Goal: Contribute content: Add original content to the website for others to see

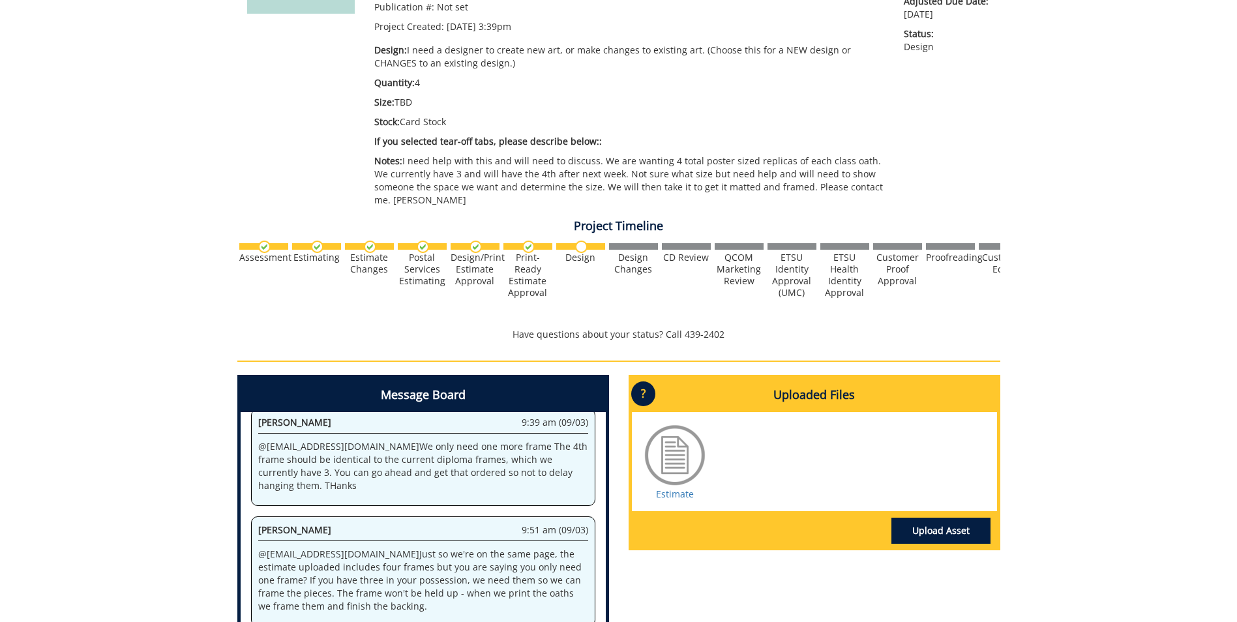
scroll to position [326, 0]
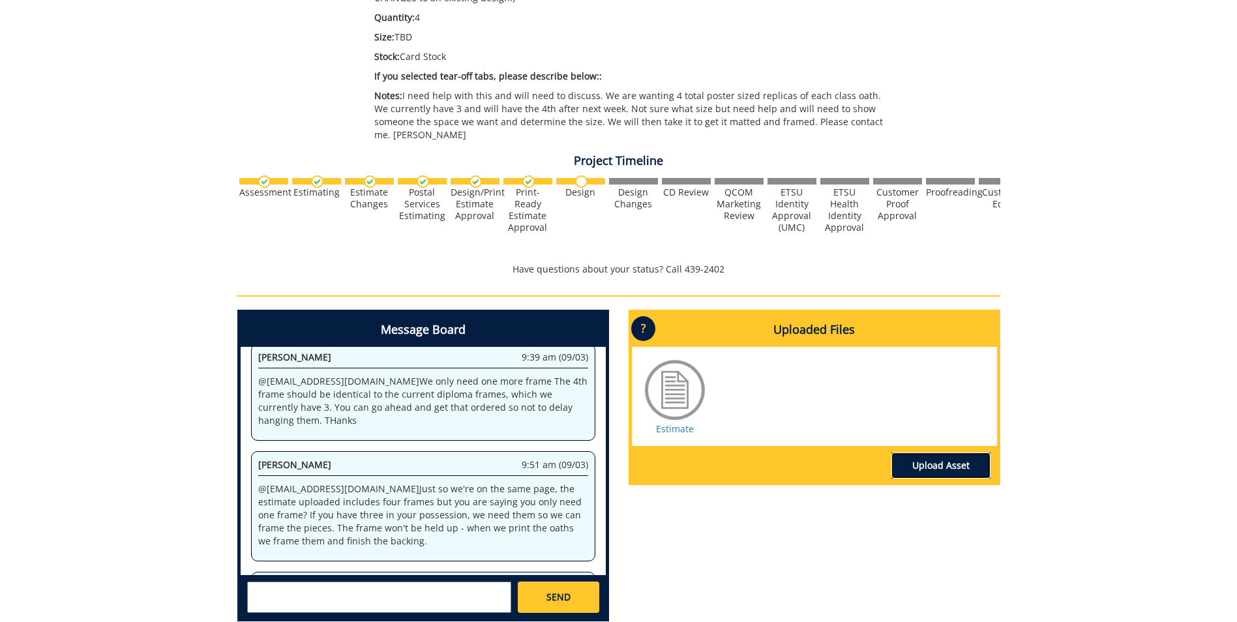
click at [950, 453] on link "Upload Asset" at bounding box center [941, 466] width 99 height 26
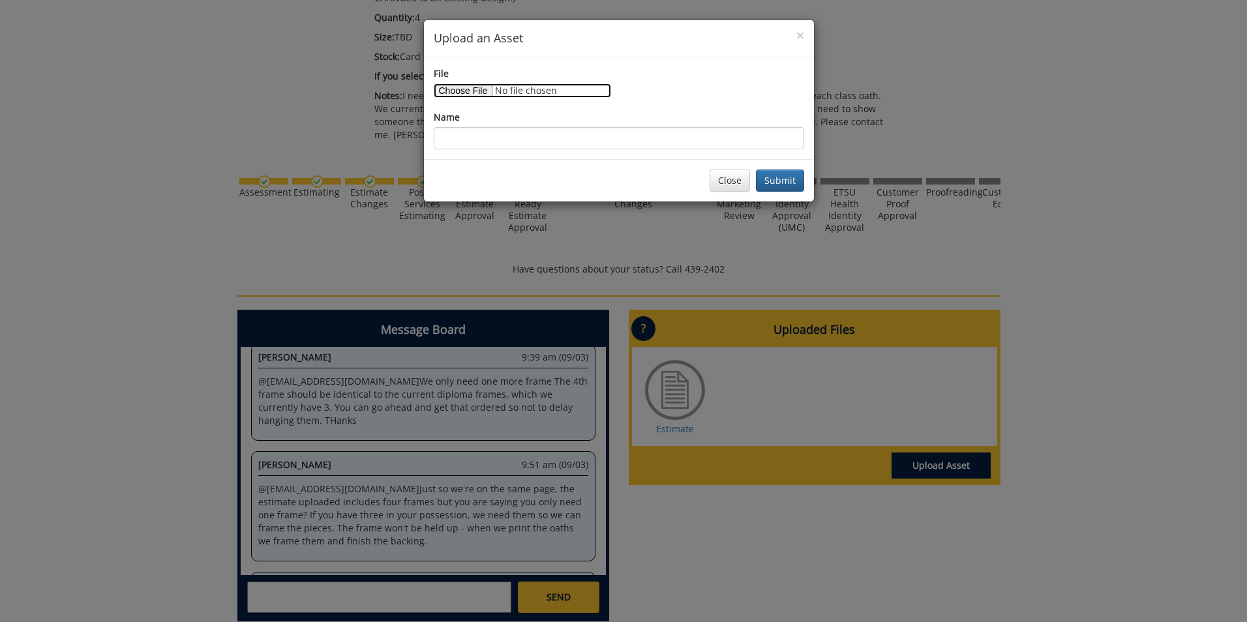
click at [453, 91] on input "File" at bounding box center [522, 90] width 177 height 14
type input "C:\fakepath\Class of 2029 - Oath of Commitment.pdf"
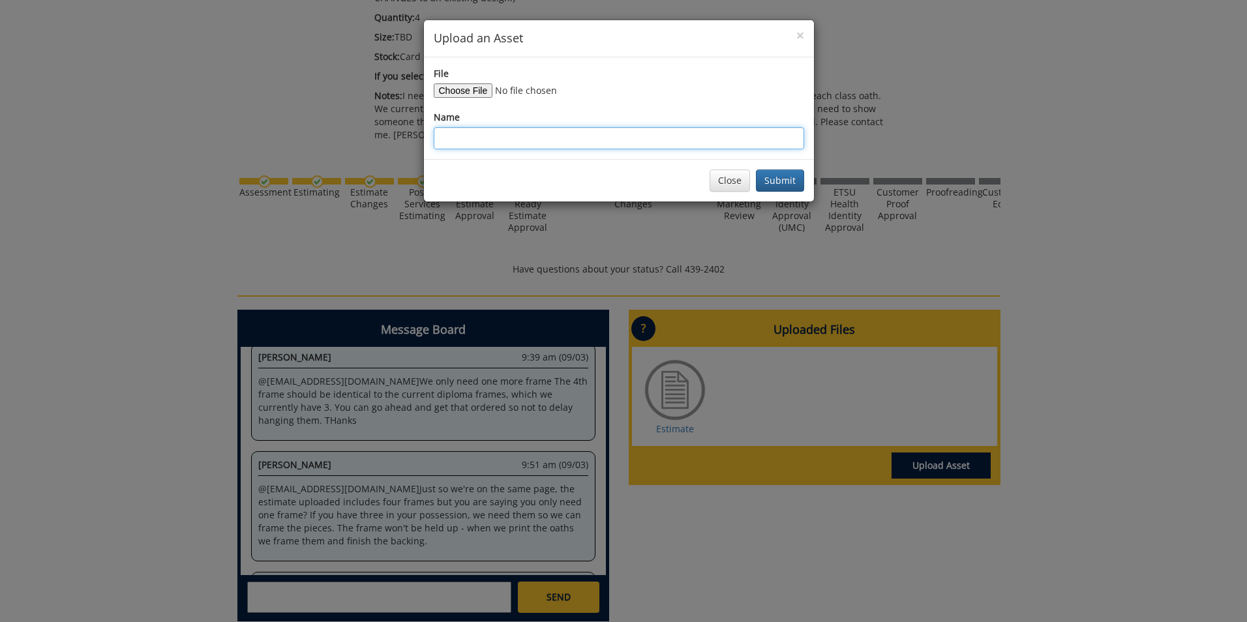
click at [596, 136] on input "Name" at bounding box center [619, 138] width 370 height 22
click at [789, 179] on button "Submit" at bounding box center [780, 181] width 48 height 22
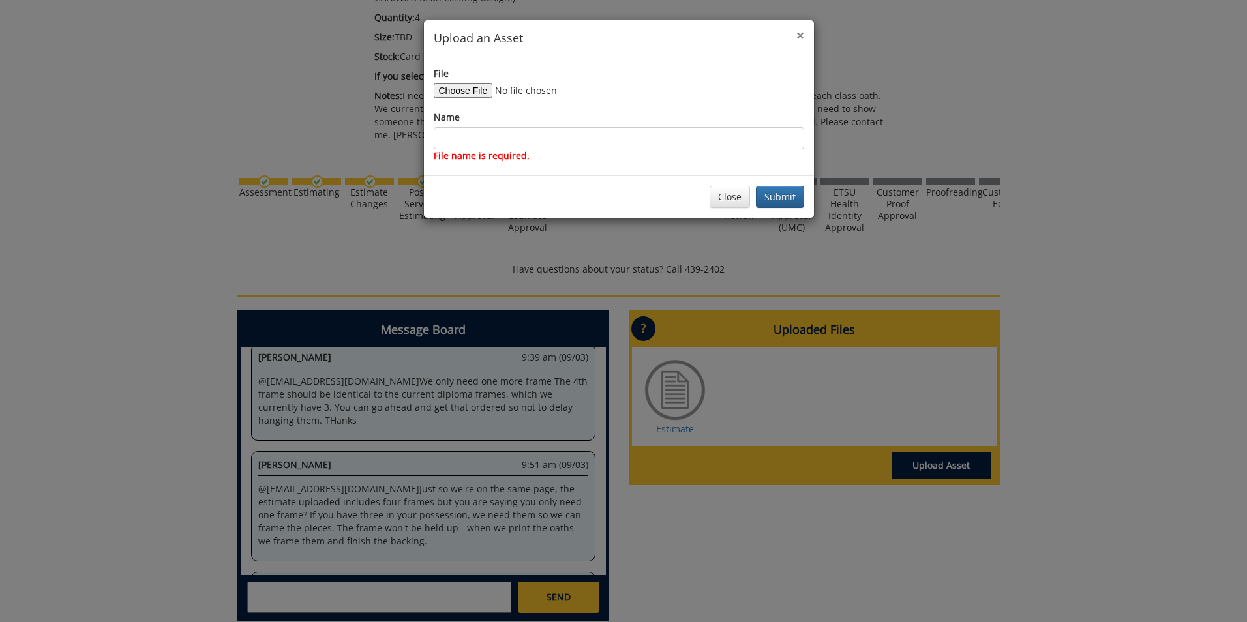
click at [796, 29] on span "×" at bounding box center [800, 35] width 8 height 18
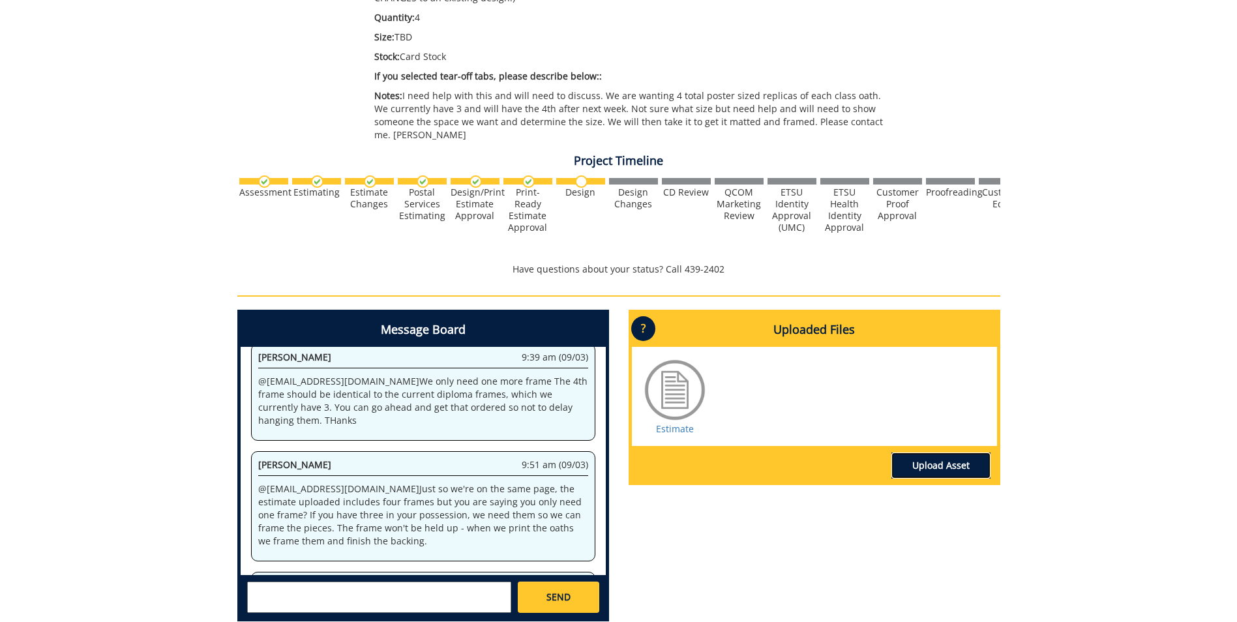
click at [928, 453] on link "Upload Asset" at bounding box center [941, 466] width 99 height 26
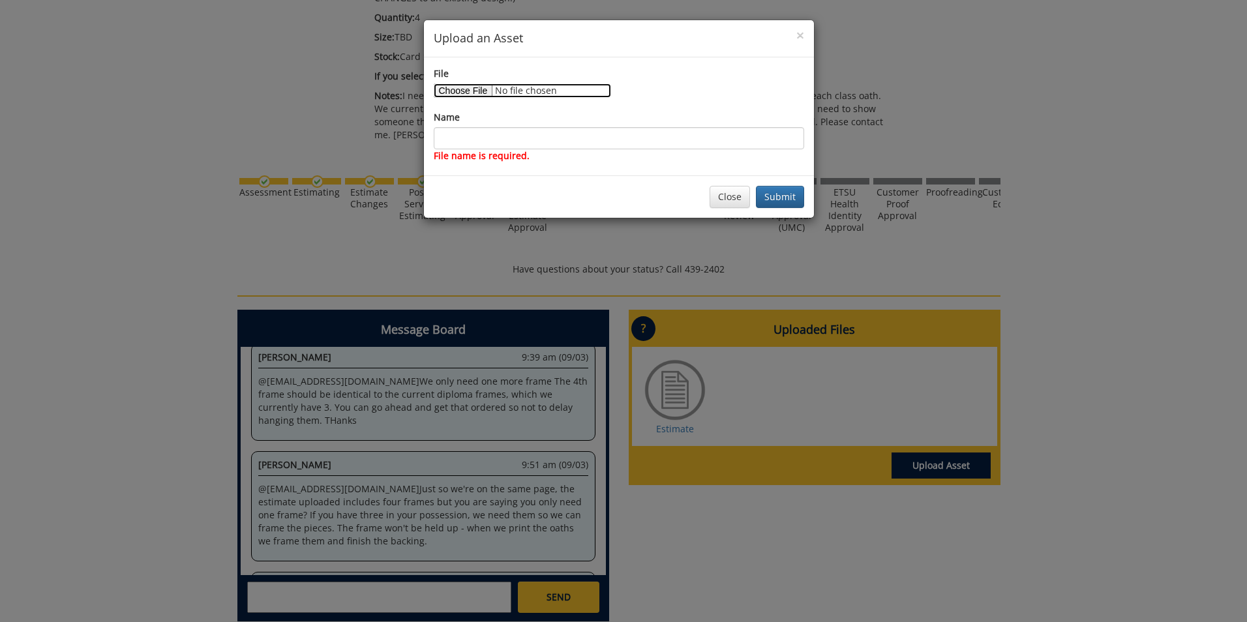
click at [540, 95] on input "File" at bounding box center [522, 90] width 177 height 14
click at [475, 93] on input "File" at bounding box center [522, 90] width 177 height 14
type input "C:\fakepath\Class of 2026 - Oath of Commitment.pdf"
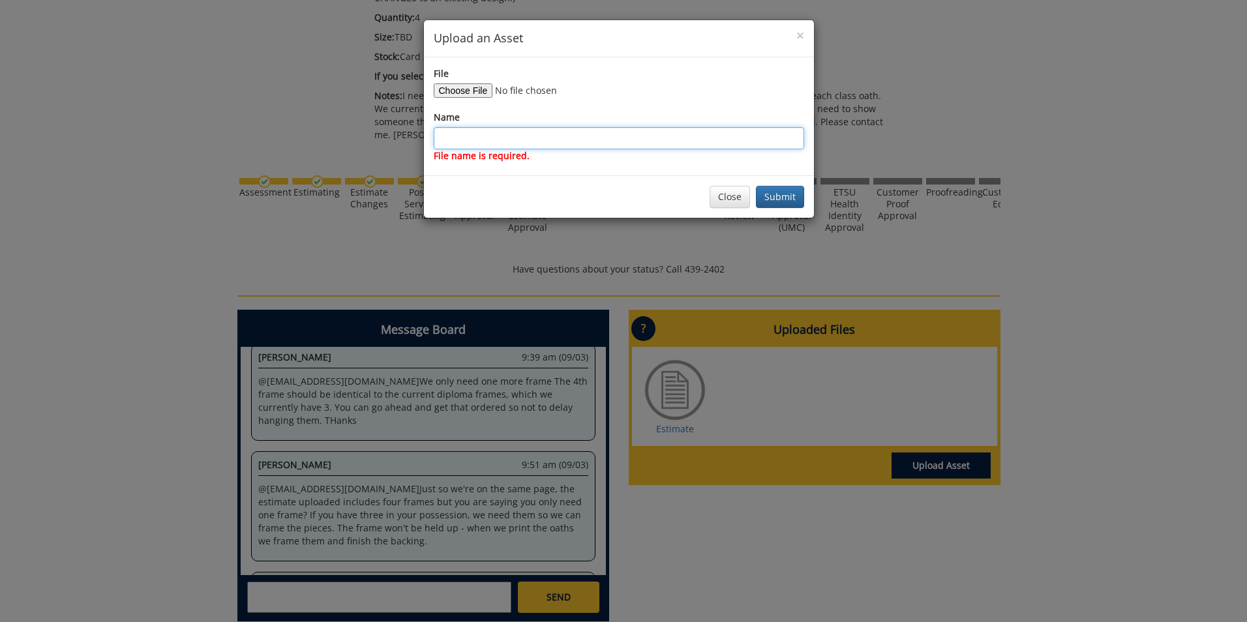
click at [534, 134] on input "Name" at bounding box center [619, 138] width 370 height 22
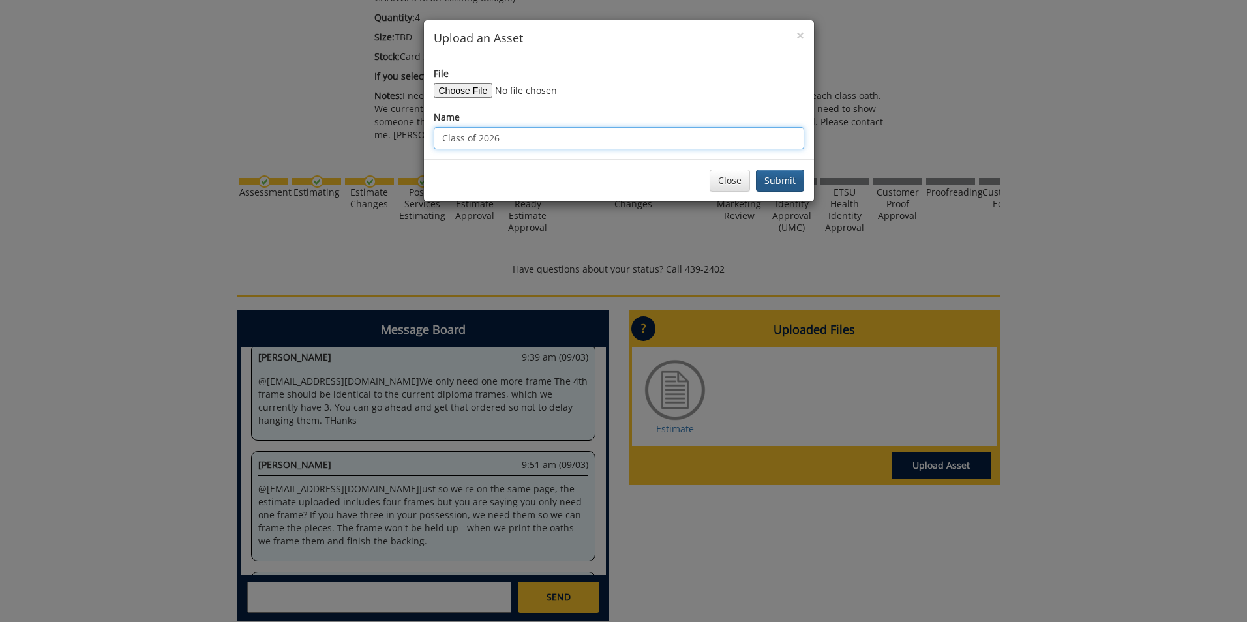
type input "Class of 2026"
click at [779, 186] on button "Submit" at bounding box center [780, 181] width 48 height 22
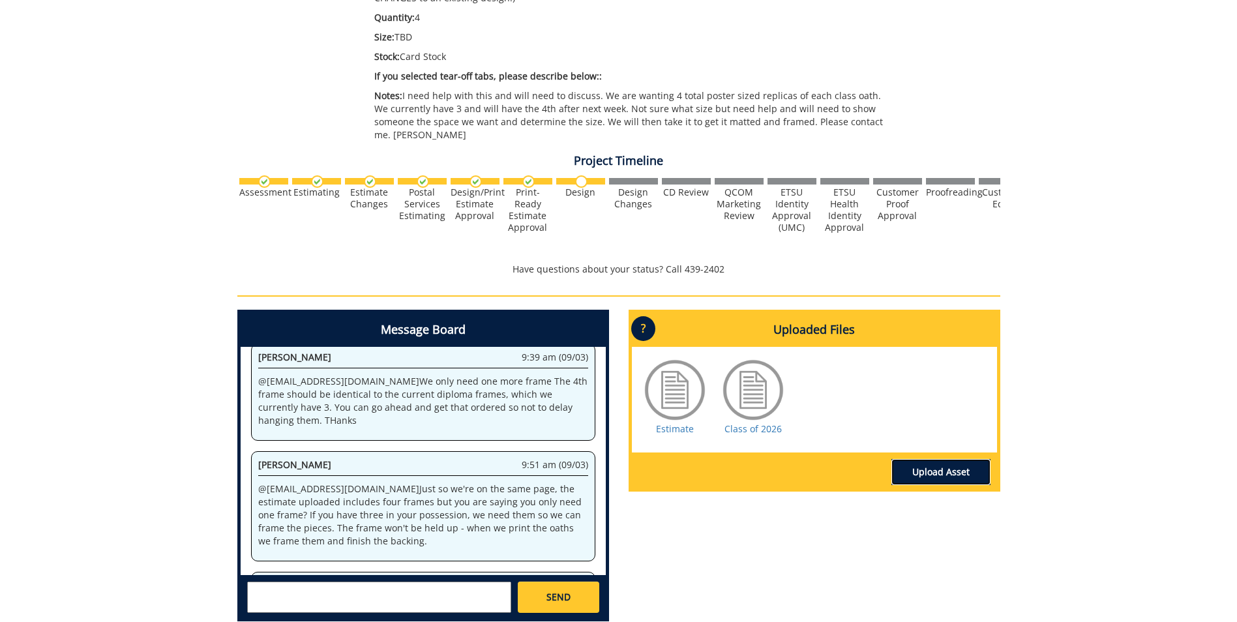
click at [956, 460] on link "Upload Asset" at bounding box center [941, 472] width 99 height 26
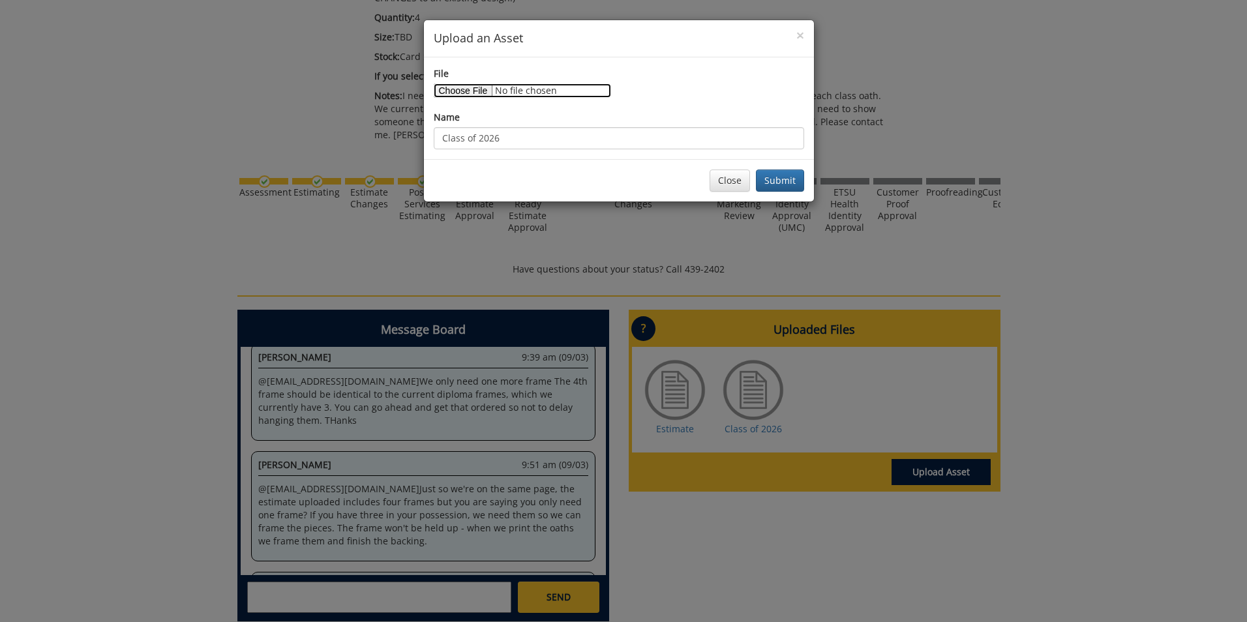
click at [465, 91] on input "File" at bounding box center [522, 90] width 177 height 14
type input "C:\fakepath\Class of 2027 - Oath of Commitment.pdf"
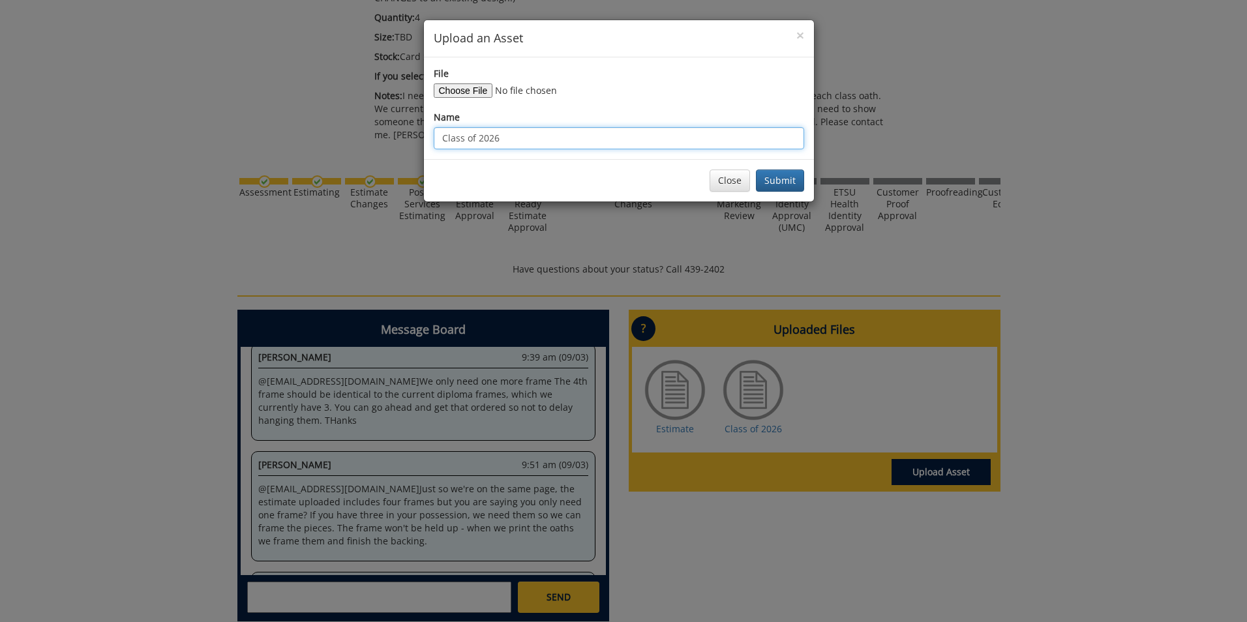
click at [550, 142] on input "Class of 2026" at bounding box center [619, 138] width 370 height 22
type input "Class of 2027"
click at [798, 179] on button "Submit" at bounding box center [780, 181] width 48 height 22
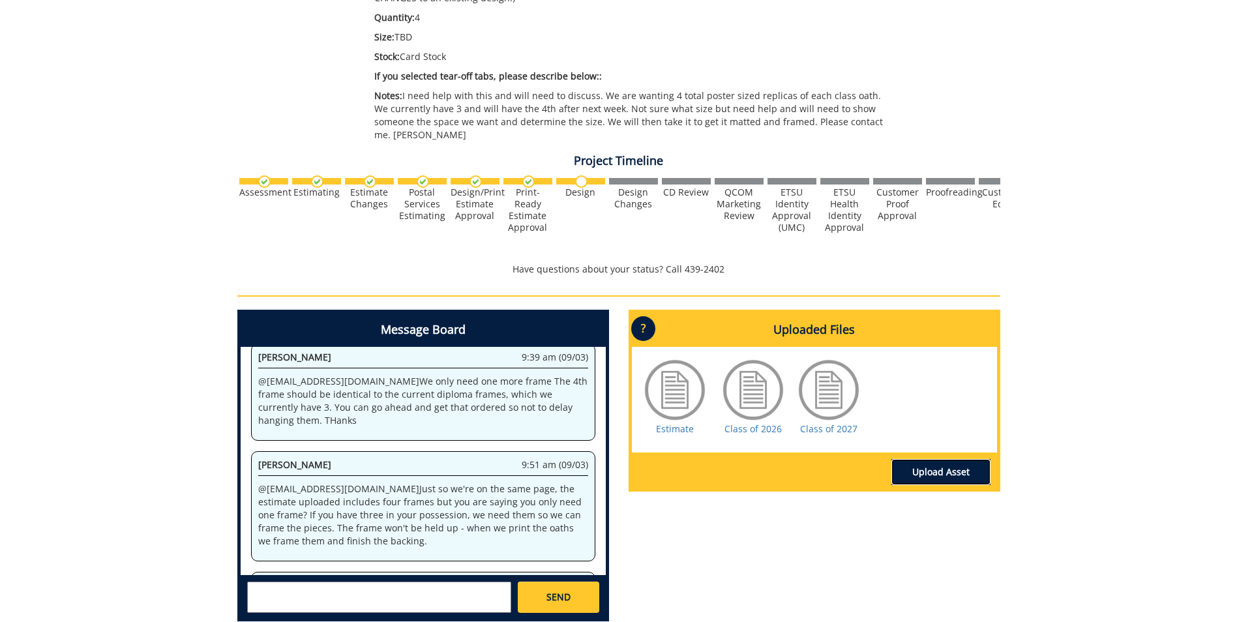
click at [933, 459] on link "Upload Asset" at bounding box center [941, 472] width 99 height 26
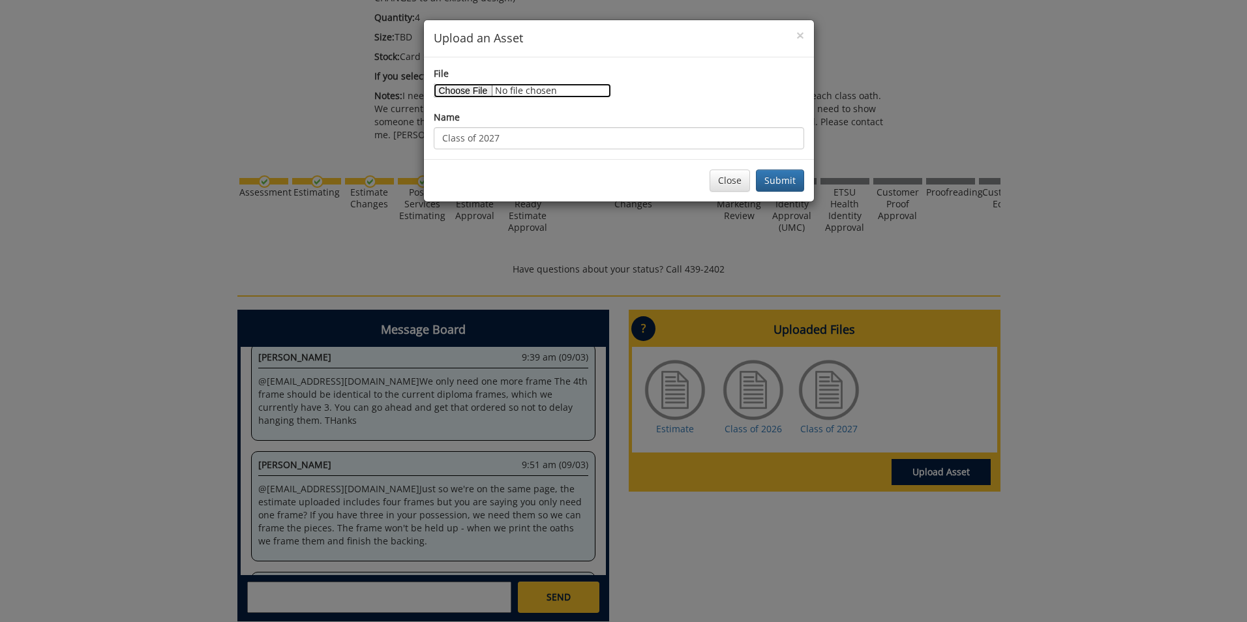
click at [463, 90] on input "File" at bounding box center [522, 90] width 177 height 14
type input "C:\fakepath\Class of 2028 - Oath of Commitment.pdf"
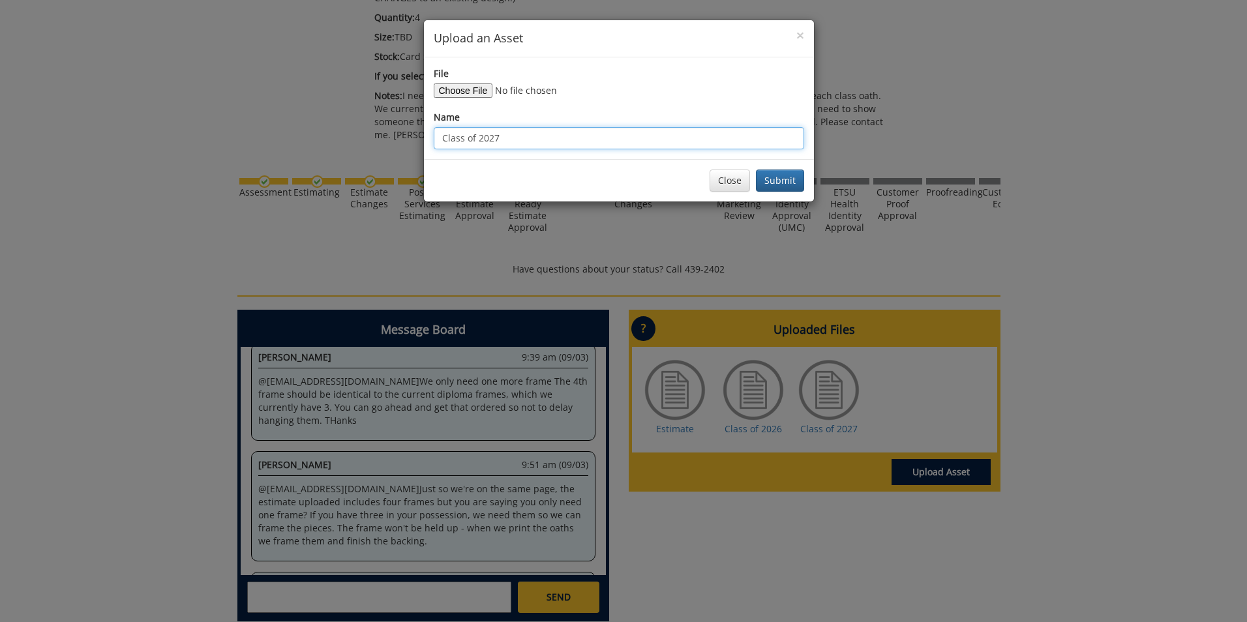
click at [567, 134] on input "Class of 2027" at bounding box center [619, 138] width 370 height 22
type input "Class of 2028"
click at [777, 173] on button "Submit" at bounding box center [780, 181] width 48 height 22
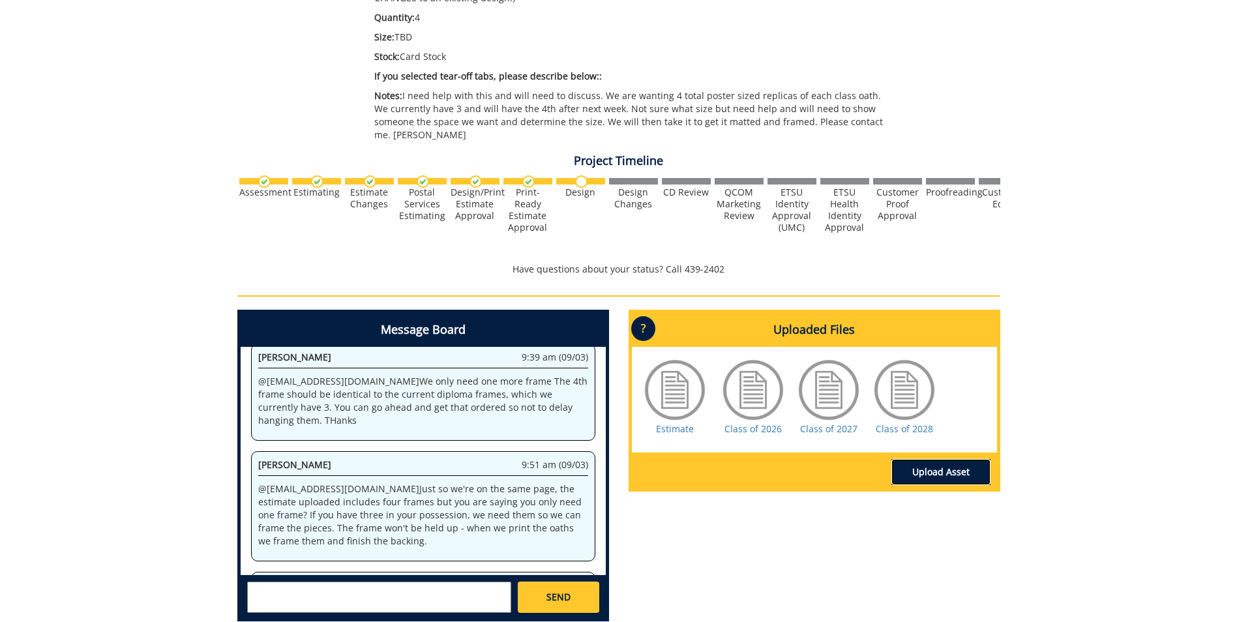
click at [933, 459] on link "Upload Asset" at bounding box center [941, 472] width 99 height 26
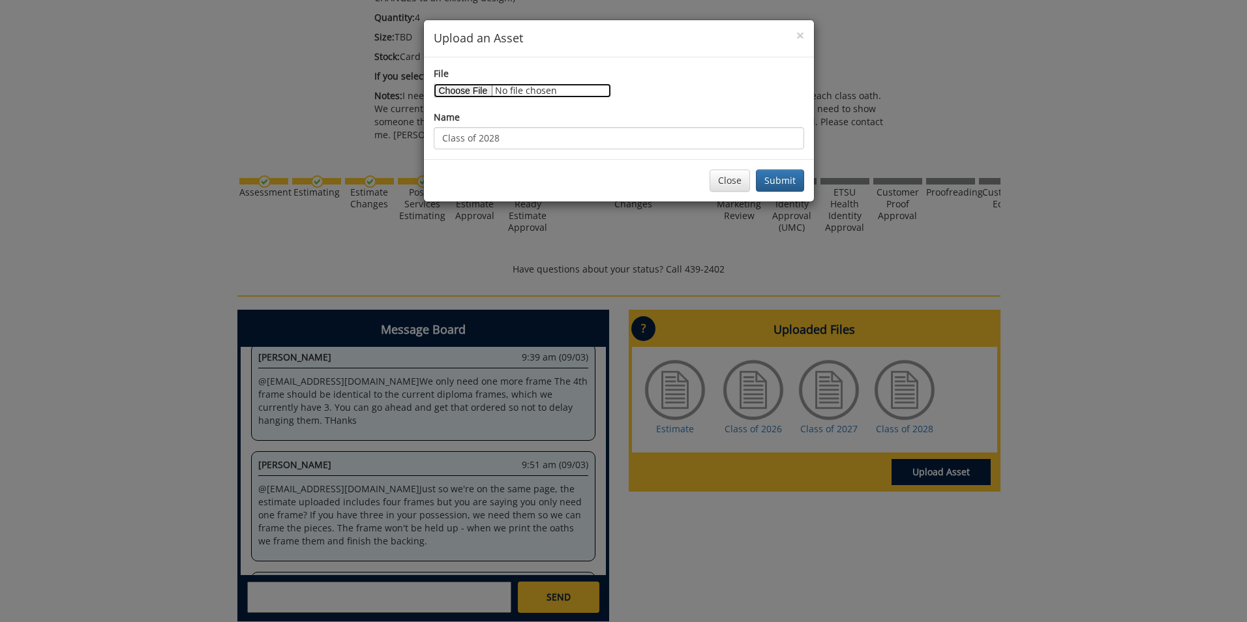
click at [455, 88] on input "File" at bounding box center [522, 90] width 177 height 14
type input "C:\fakepath\Class of 2029 - Oath of Commitment.pdf"
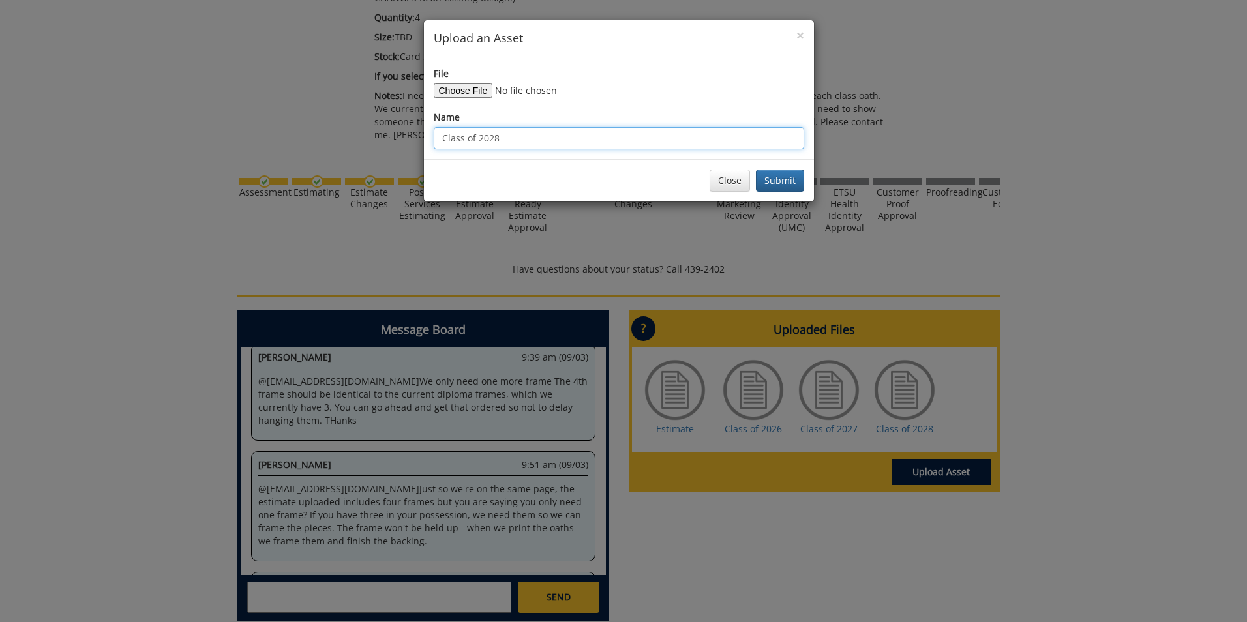
click at [537, 136] on input "Class of 2028" at bounding box center [619, 138] width 370 height 22
type input "Class of 2029"
click at [783, 184] on button "Submit" at bounding box center [780, 181] width 48 height 22
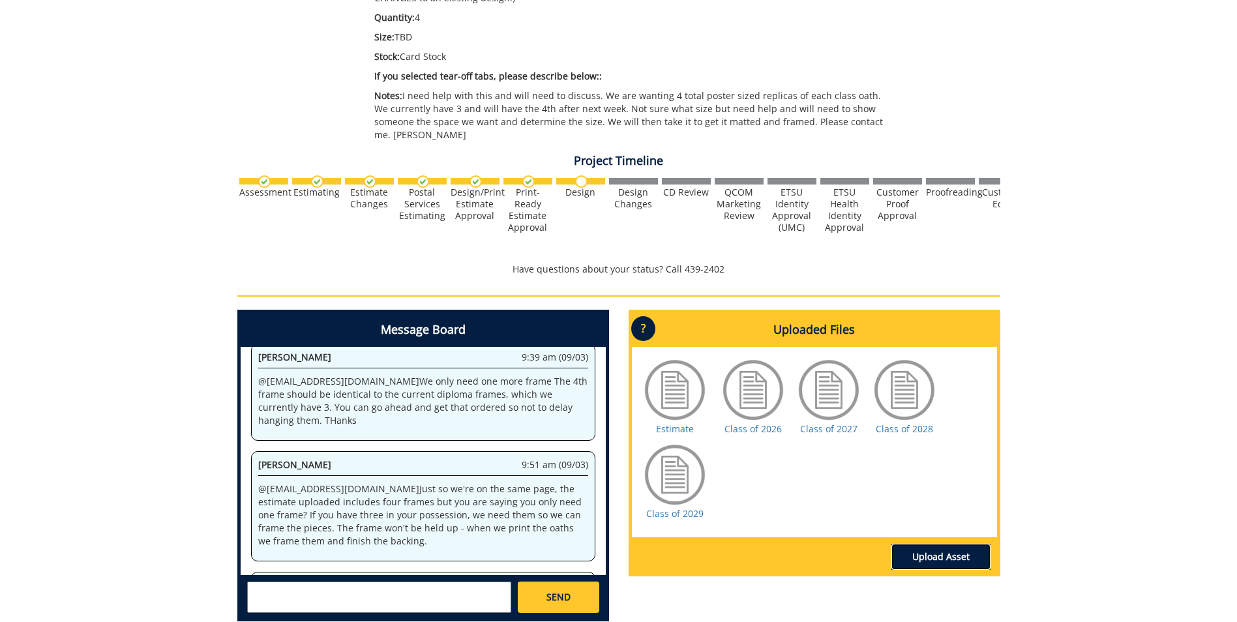
click at [954, 552] on link "Upload Asset" at bounding box center [941, 557] width 99 height 26
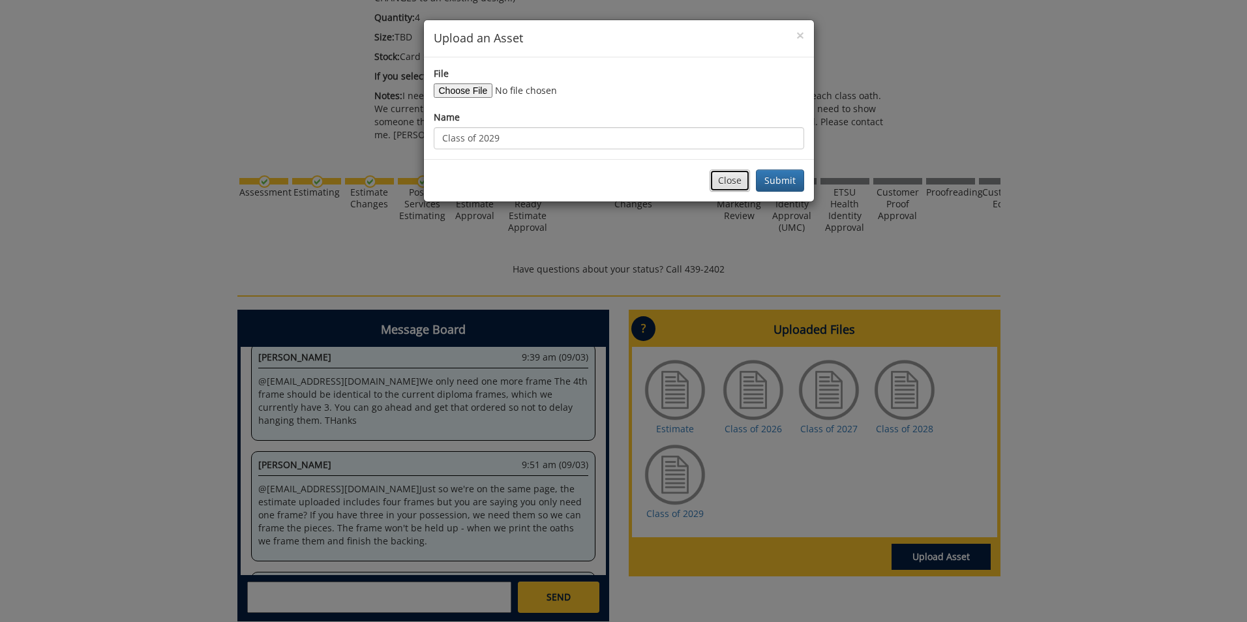
click at [727, 188] on button "Close" at bounding box center [730, 181] width 40 height 22
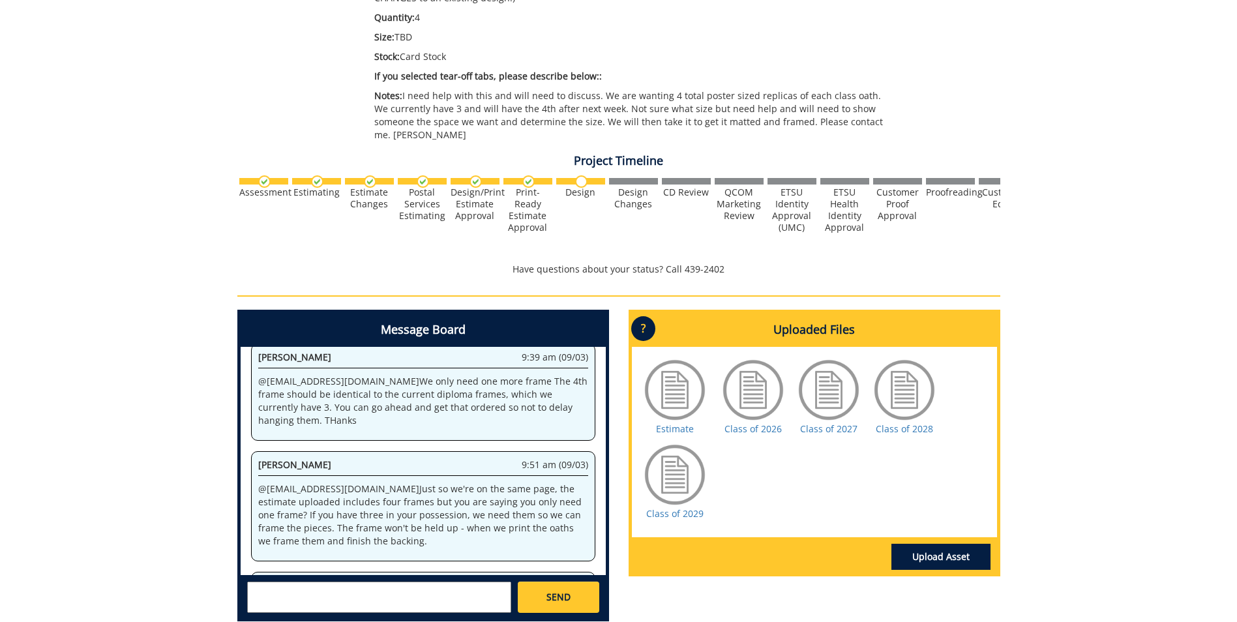
click at [276, 592] on textarea at bounding box center [379, 597] width 264 height 31
click at [288, 602] on strong "[PERSON_NAME]" at bounding box center [301, 608] width 73 height 12
type textarea "@[EMAIL_ADDRESS][DOMAIN_NAME] all 4 uploaded. Please submit new estimate for 1 …"
click at [552, 591] on span "SEND" at bounding box center [559, 597] width 24 height 13
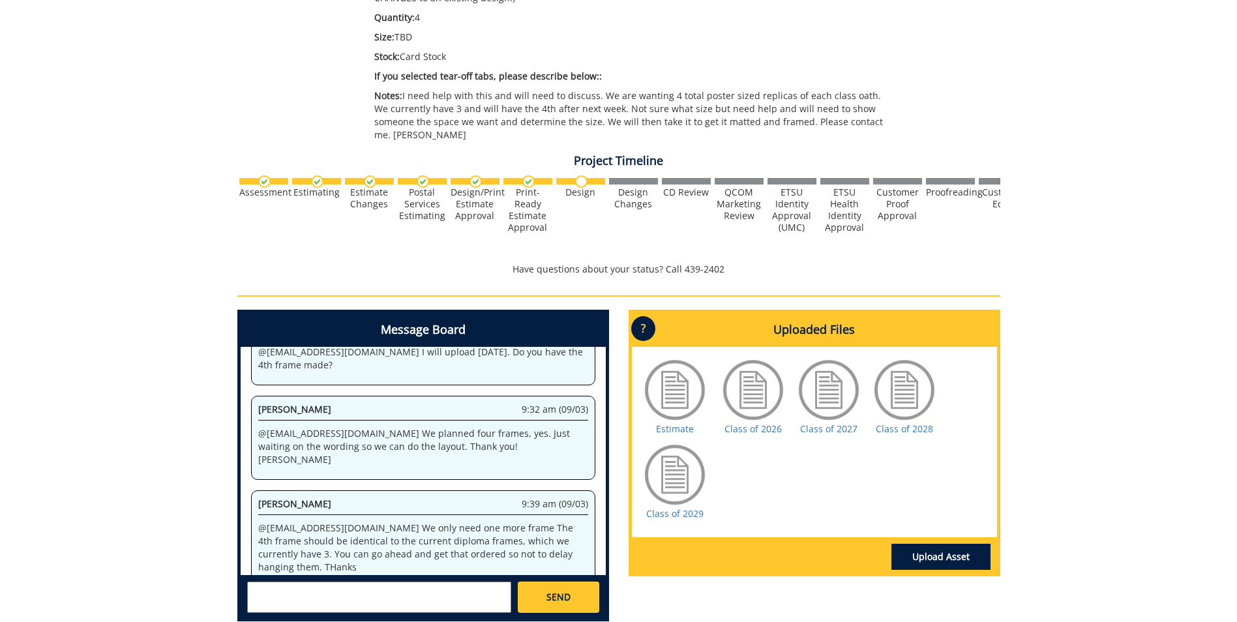
scroll to position [73168, 0]
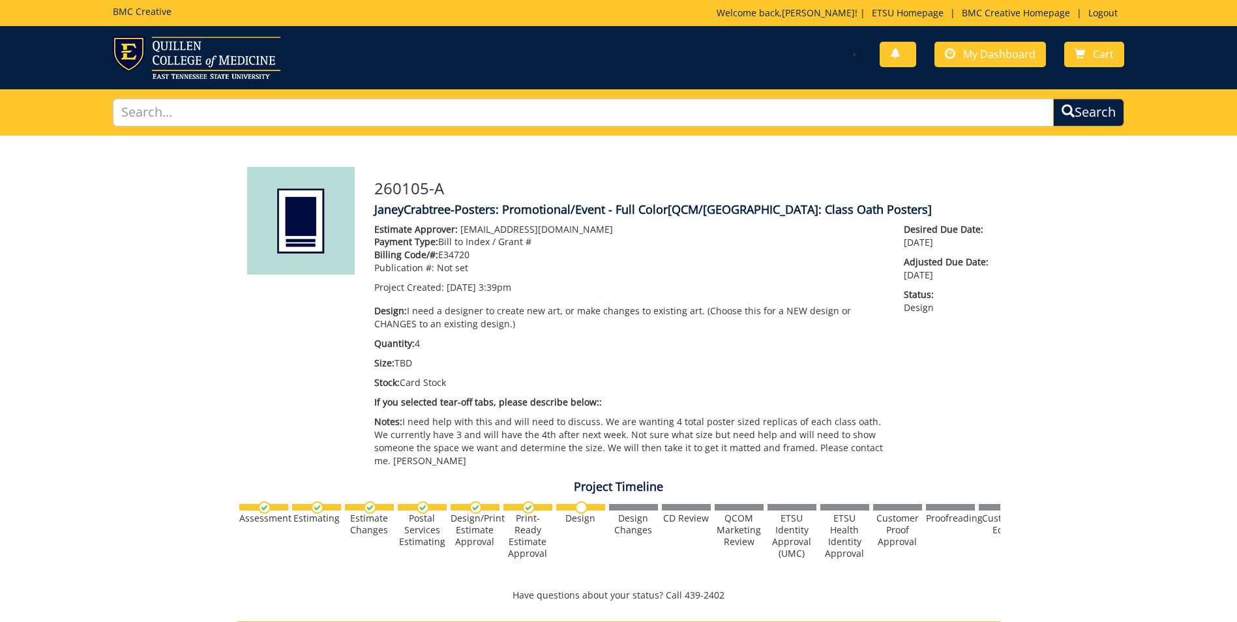
scroll to position [1664, 0]
click at [1016, 60] on span "My Dashboard" at bounding box center [999, 54] width 72 height 14
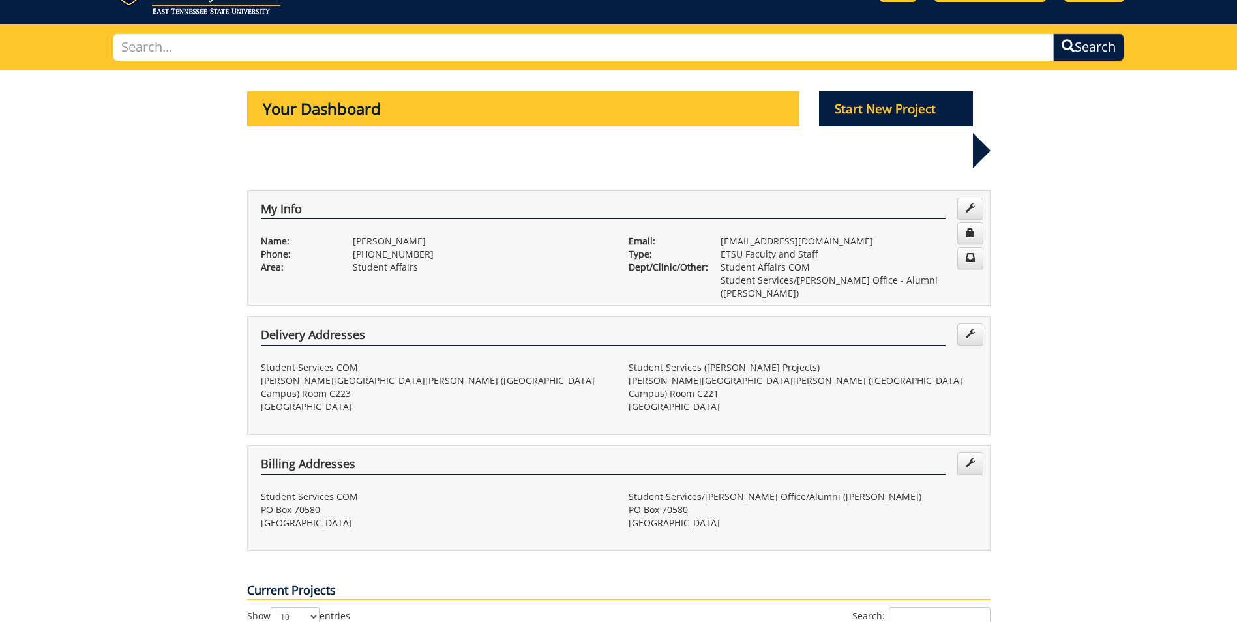
scroll to position [391, 0]
